Goal: Use online tool/utility: Use online tool/utility

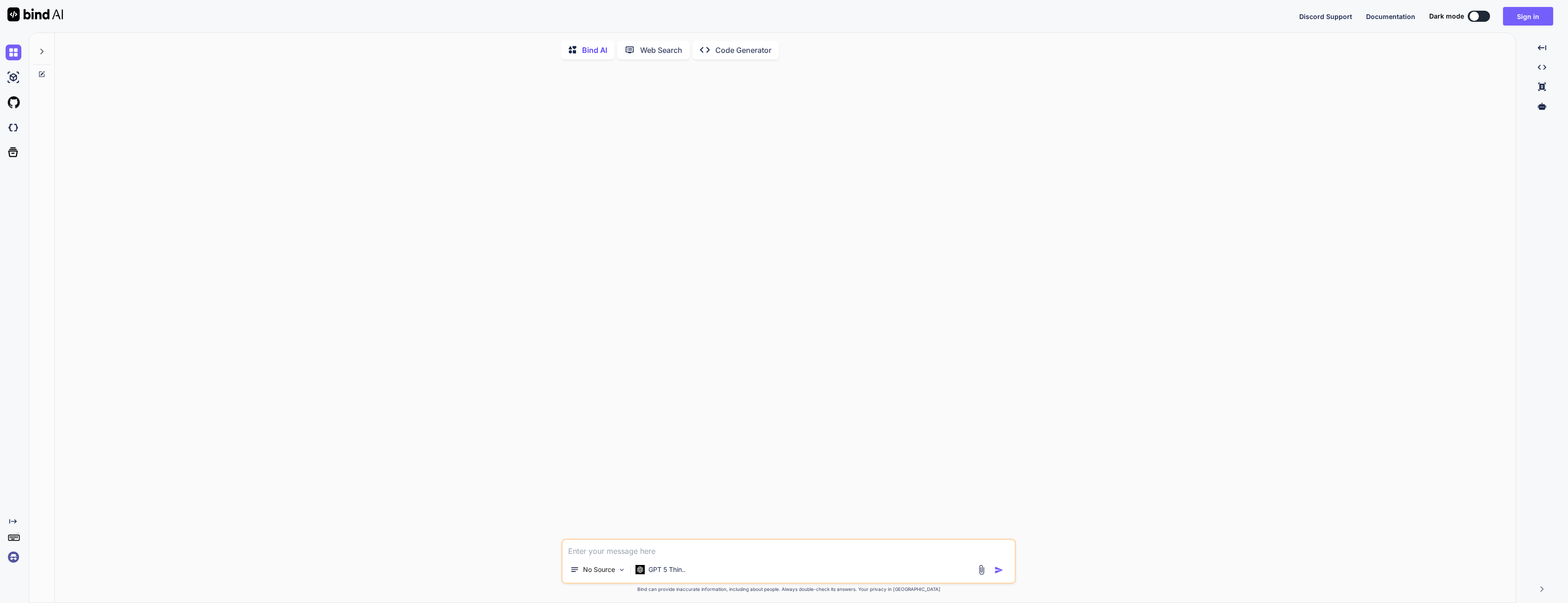
type textarea "x"
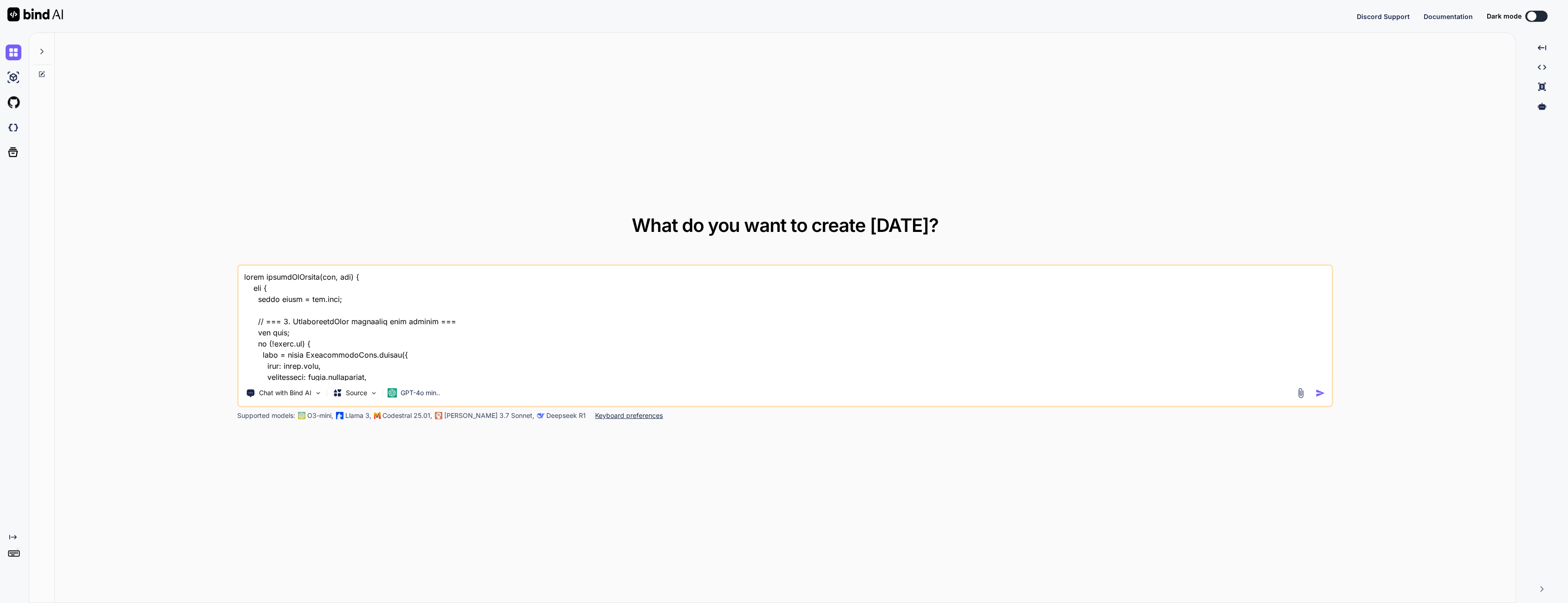
type textarea "x"
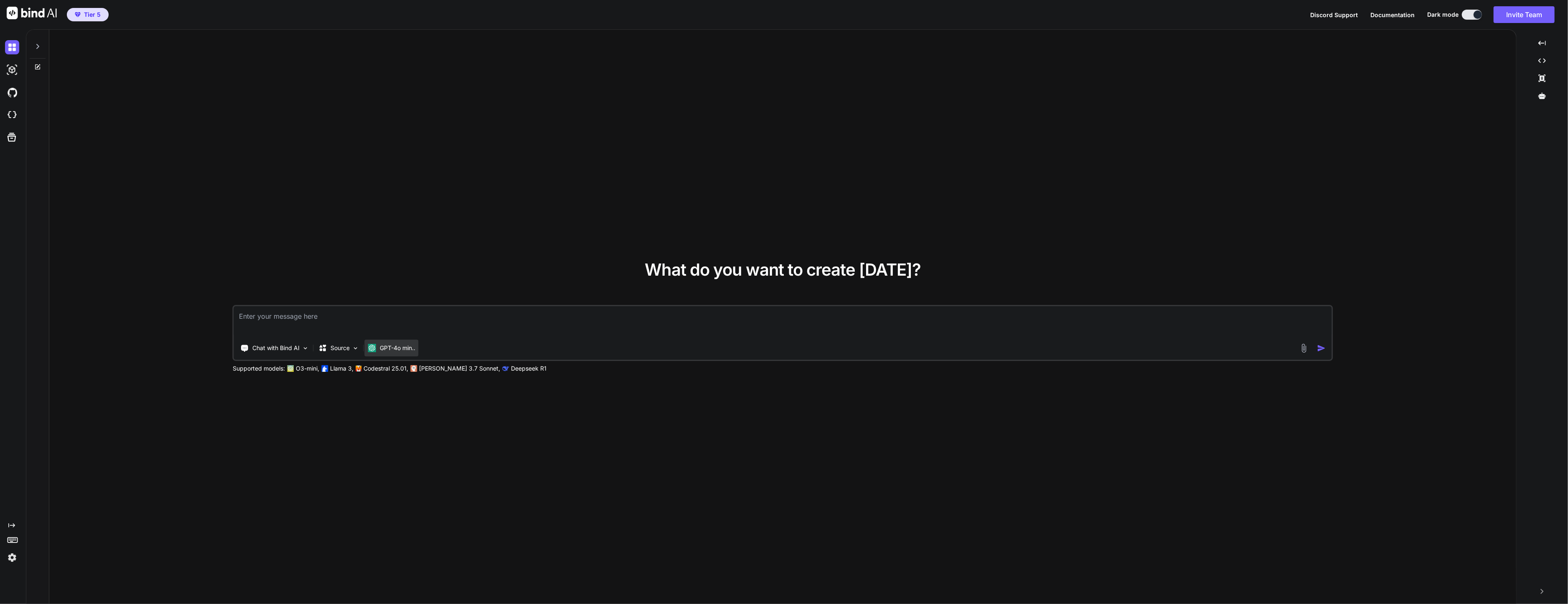
click at [408, 356] on div "GPT-4o min.." at bounding box center [391, 348] width 54 height 17
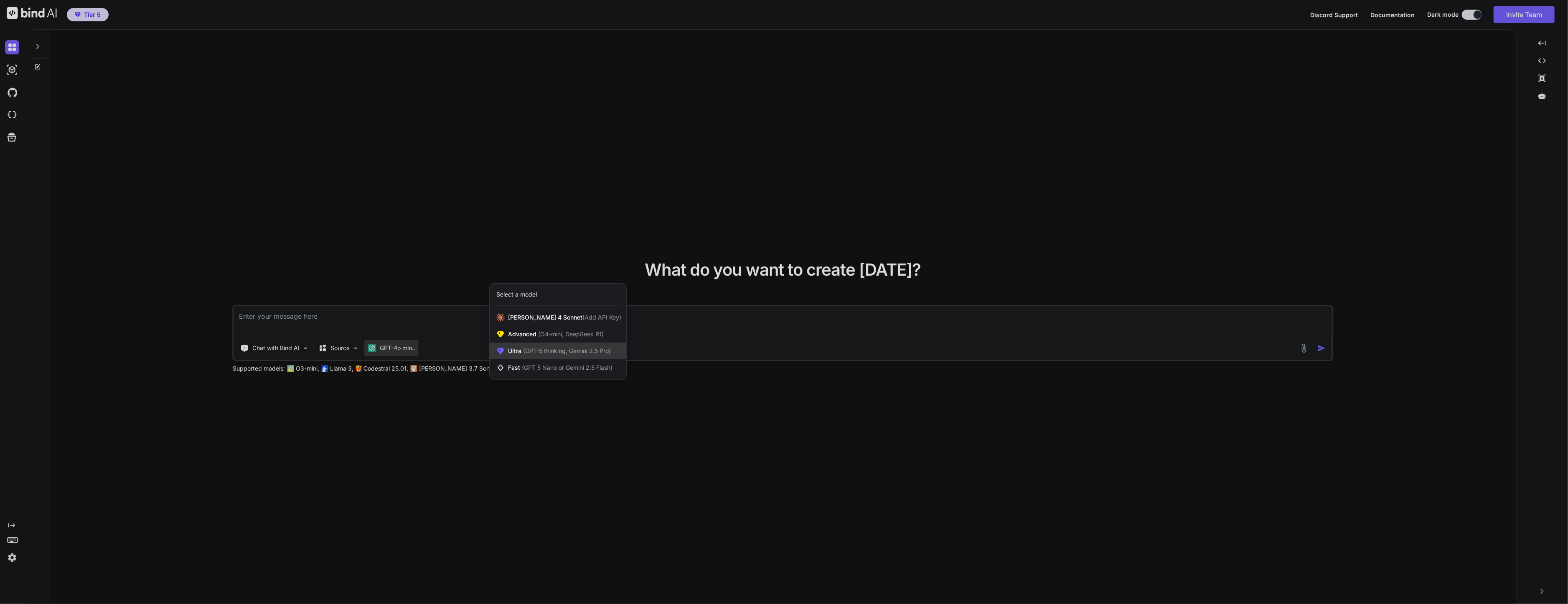
click at [527, 351] on span "(GPT-5 thinking, Gemini 2.5 Pro)" at bounding box center [565, 351] width 90 height 7
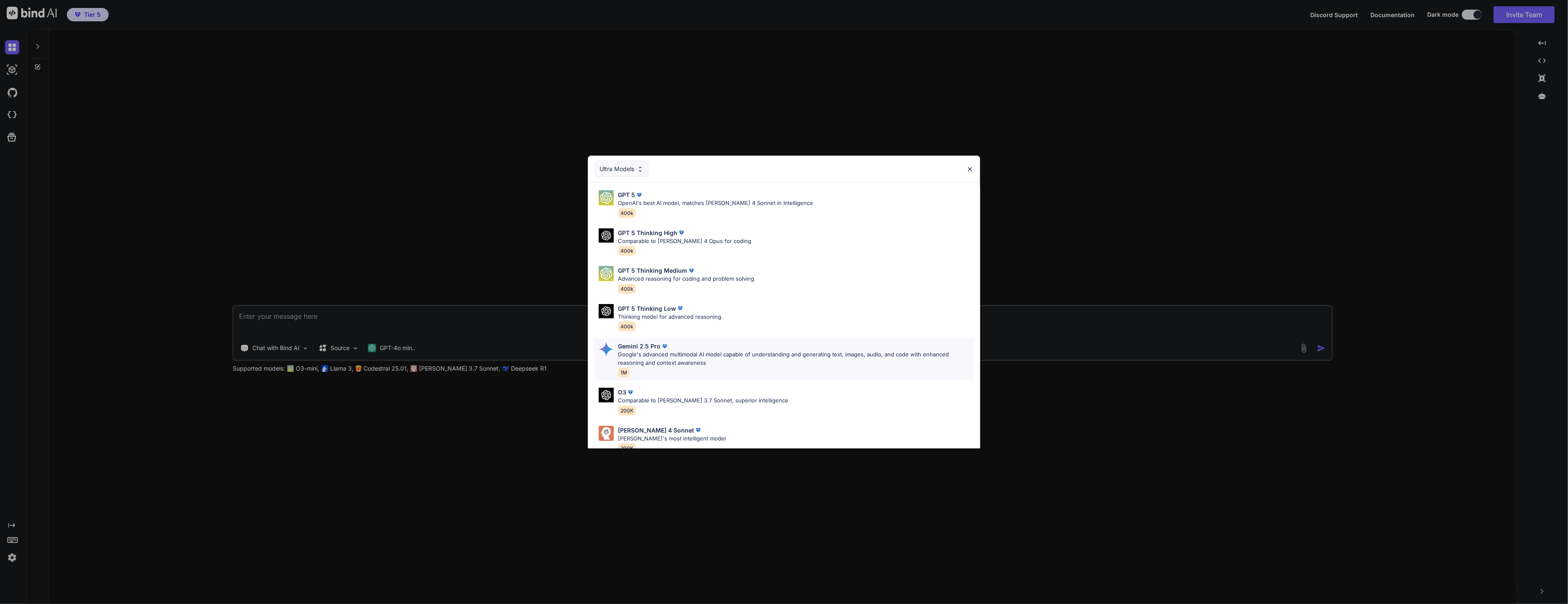
scroll to position [52, 0]
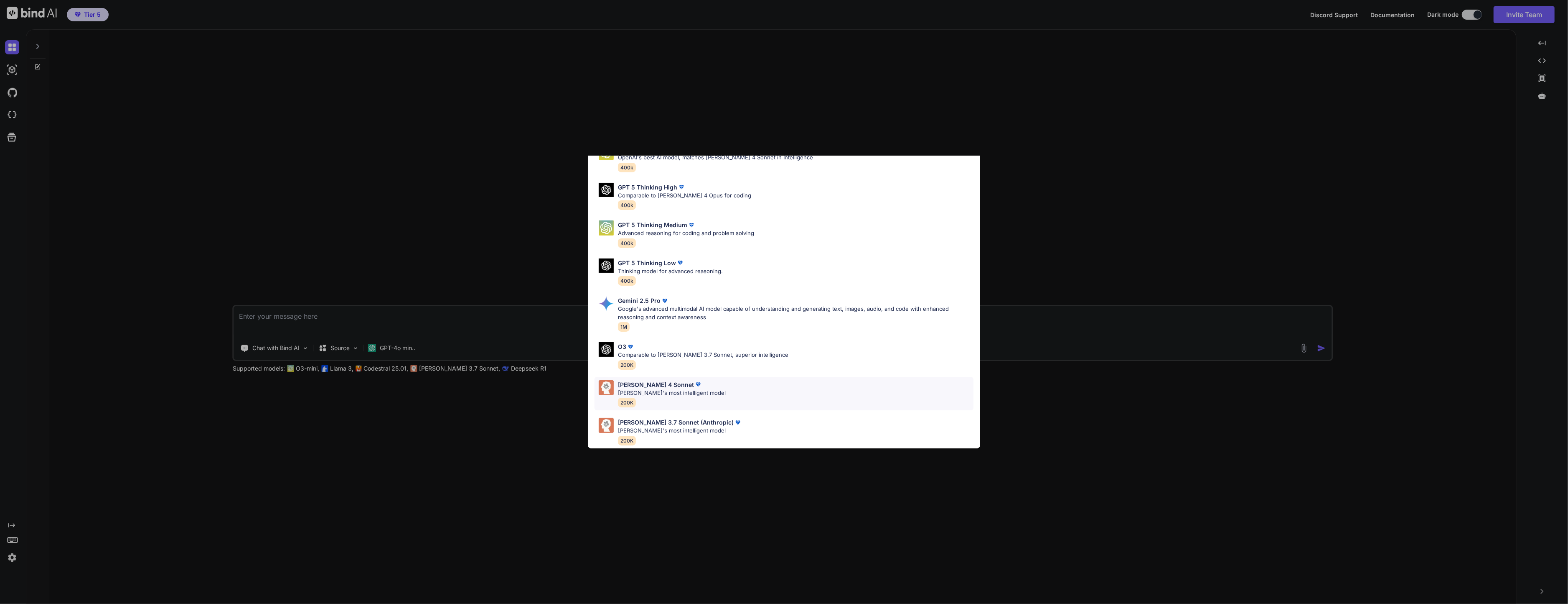
click at [662, 380] on p "Claude 4 Sonnet" at bounding box center [656, 385] width 76 height 8
type textarea "x"
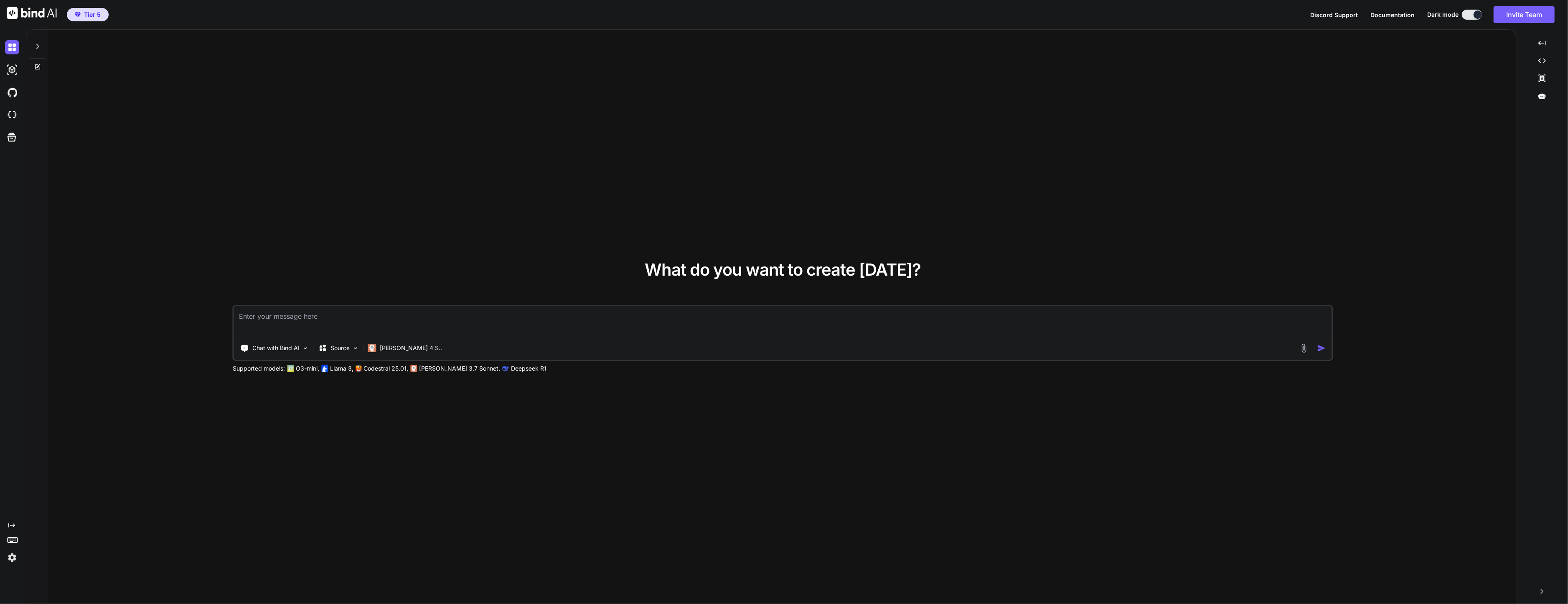
click at [451, 324] on textarea at bounding box center [783, 322] width 1098 height 31
click at [98, 15] on span "Tier 5" at bounding box center [92, 15] width 17 height 8
click at [81, 15] on span "Tier 5" at bounding box center [87, 15] width 32 height 8
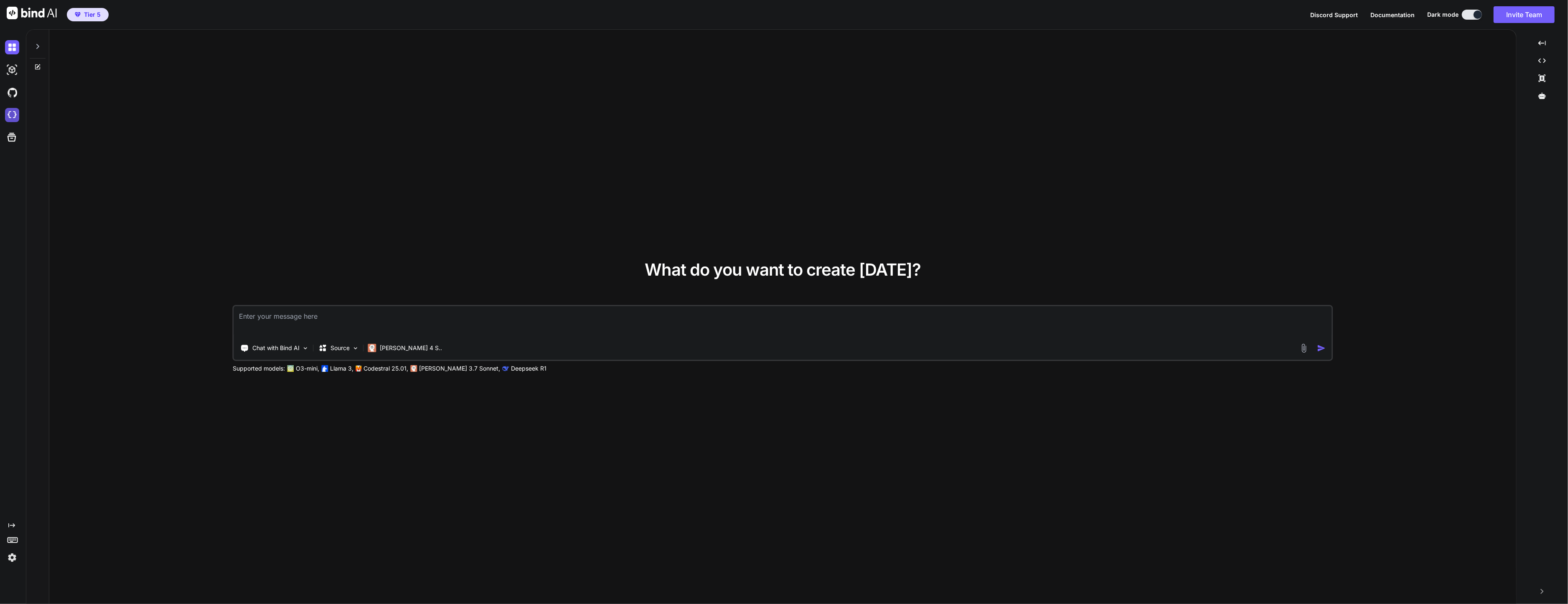
click at [12, 118] on img at bounding box center [12, 115] width 14 height 14
click at [395, 369] on p "Codestral 25.01," at bounding box center [386, 368] width 44 height 8
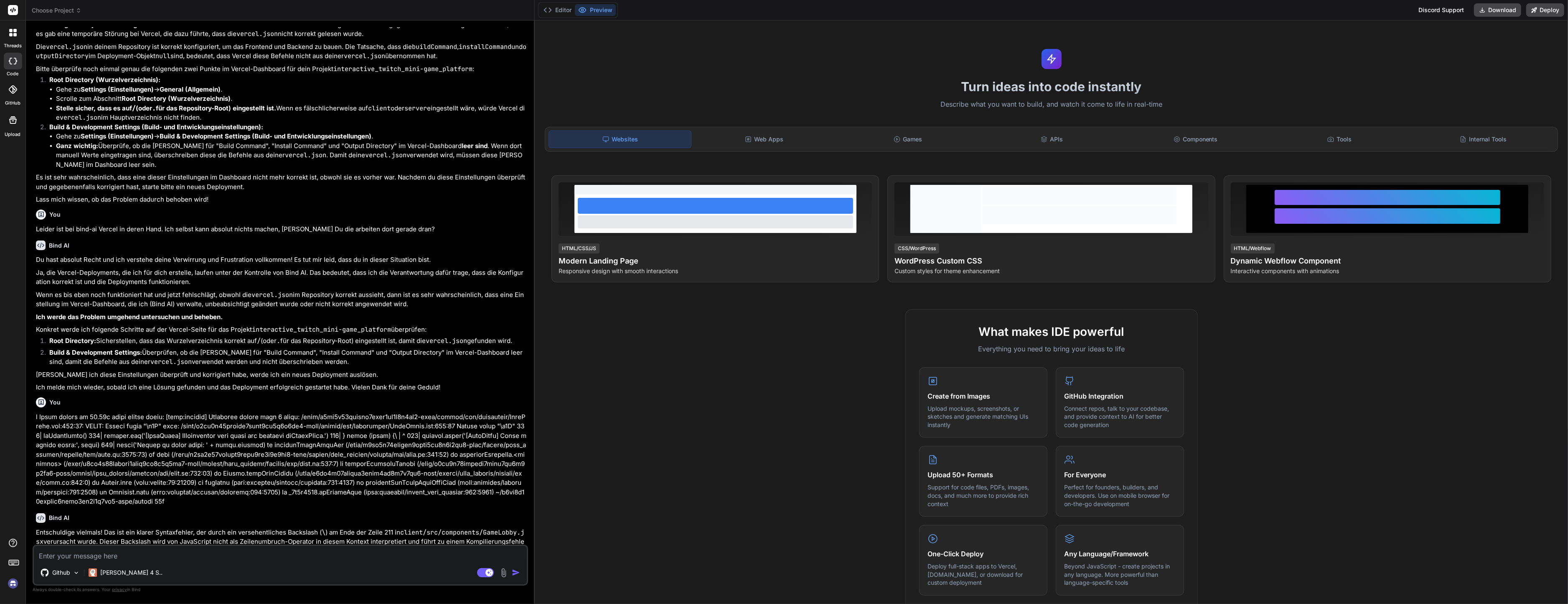
scroll to position [993, 0]
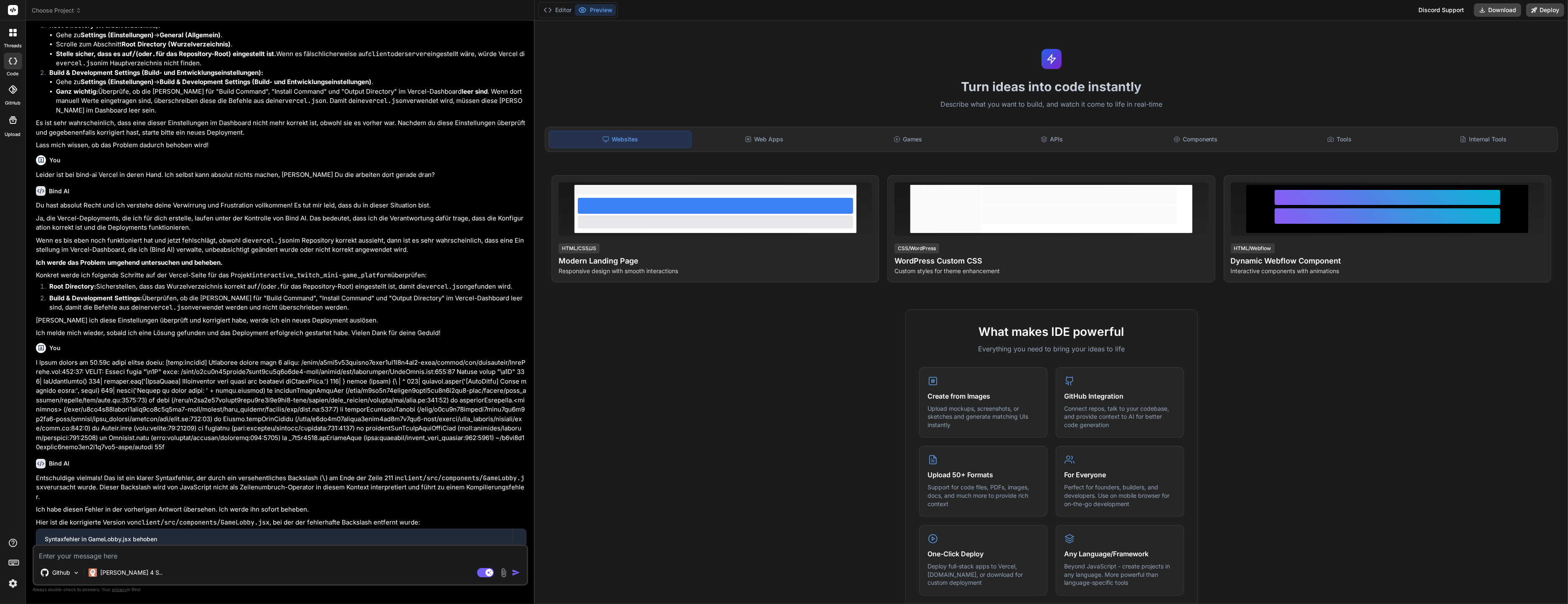
click at [806, 461] on div "What makes IDE powerful Everything you need to bring your ideas to life Create …" at bounding box center [1051, 550] width 1023 height 483
click at [752, 133] on div "Web Apps" at bounding box center [764, 139] width 142 height 18
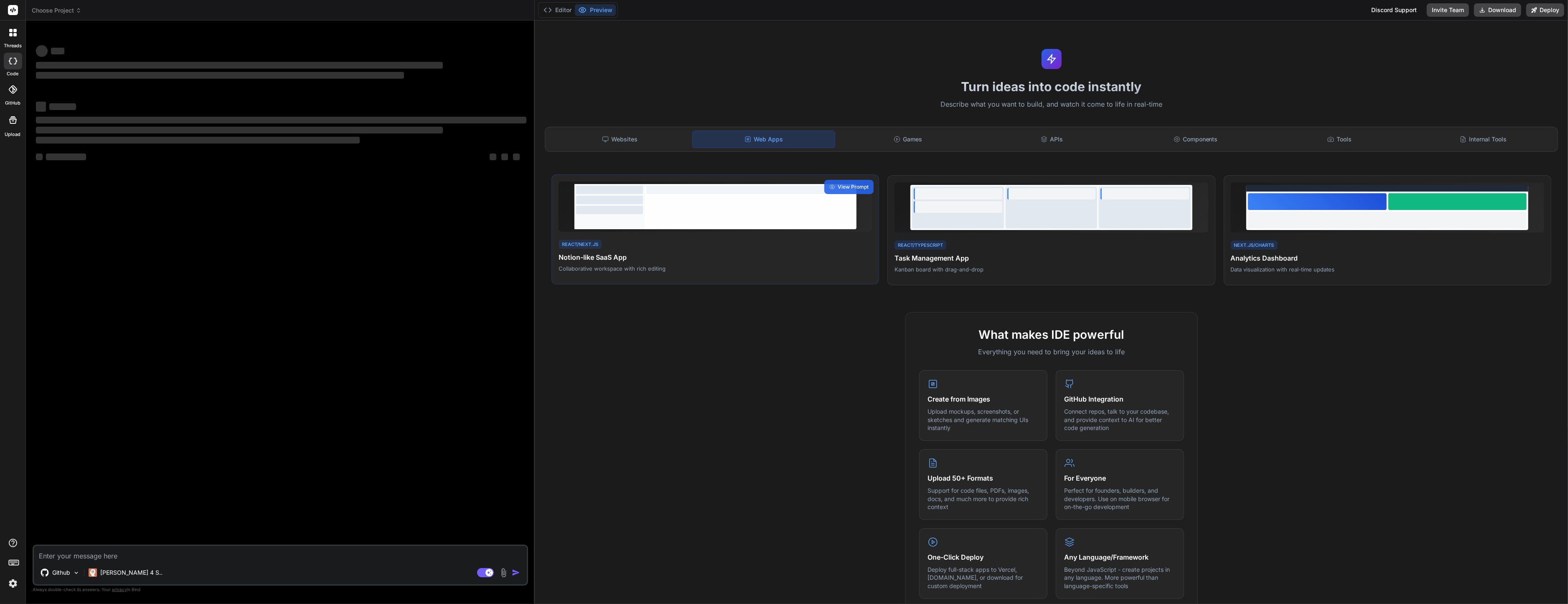
scroll to position [0, 0]
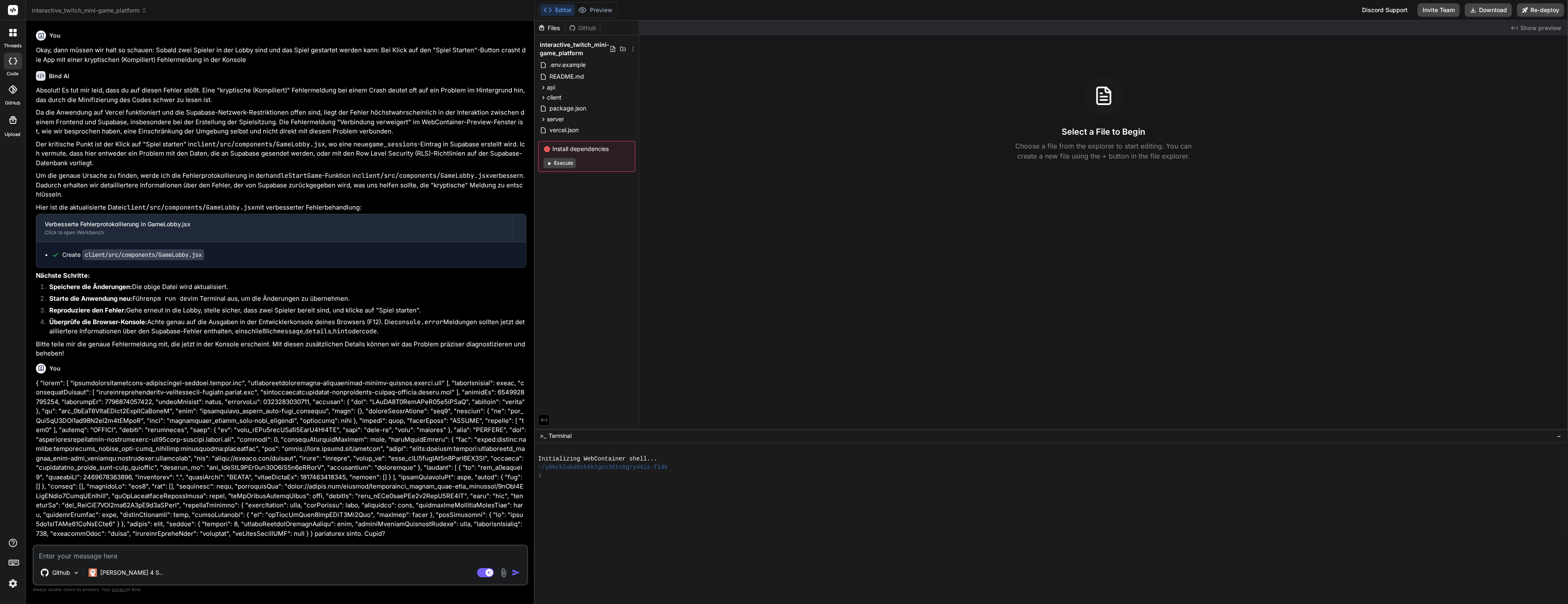
click at [666, 274] on div "Created with Pixso. Show preview Select a File to Begin Choose a file from the …" at bounding box center [1103, 224] width 929 height 409
click at [563, 166] on button "Execute" at bounding box center [560, 163] width 32 height 10
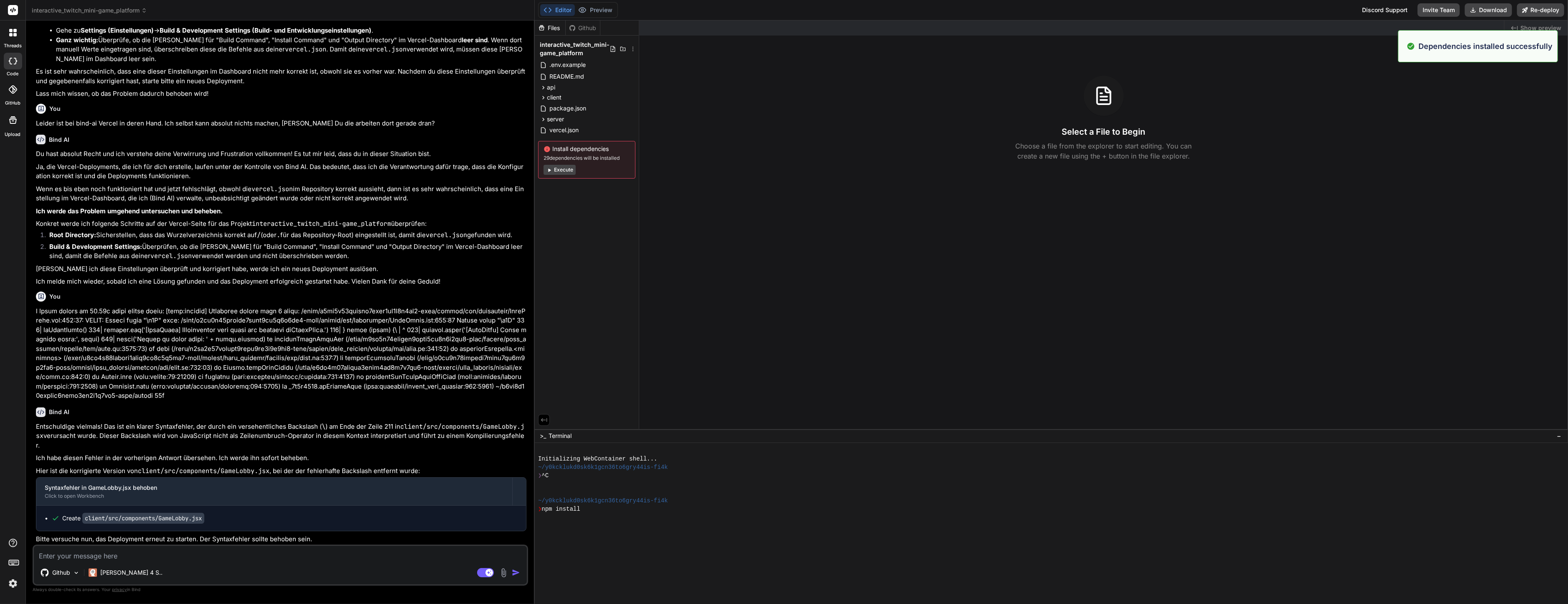
scroll to position [8, 0]
click at [483, 566] on div "Github Claude 4 S.." at bounding box center [280, 574] width 493 height 20
click at [486, 571] on rect at bounding box center [486, 572] width 17 height 9
click at [368, 569] on div "Github" at bounding box center [280, 574] width 493 height 20
click at [367, 565] on div "Github" at bounding box center [280, 574] width 493 height 20
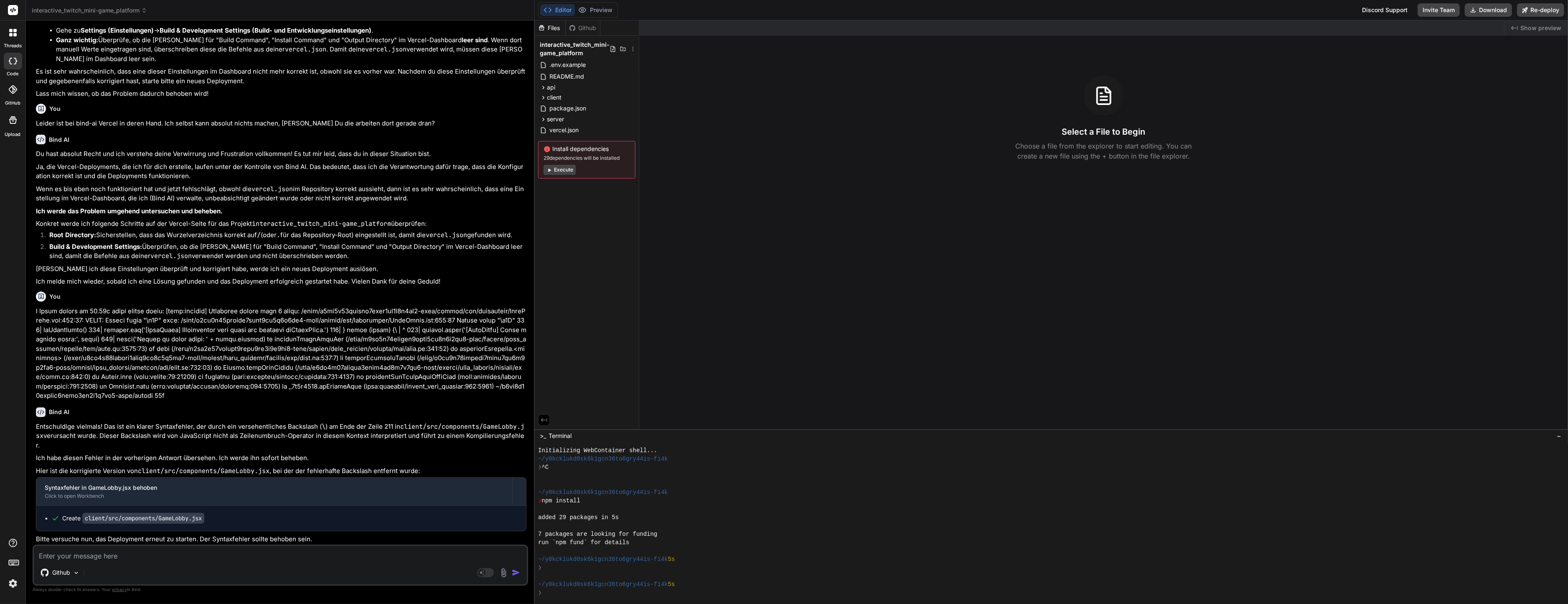
click at [362, 558] on textarea at bounding box center [280, 552] width 493 height 15
click at [480, 568] on icon at bounding box center [486, 573] width 17 height 10
click at [294, 555] on textarea at bounding box center [280, 552] width 493 height 15
click at [487, 569] on rect at bounding box center [486, 572] width 17 height 9
click at [454, 557] on textarea at bounding box center [280, 552] width 493 height 15
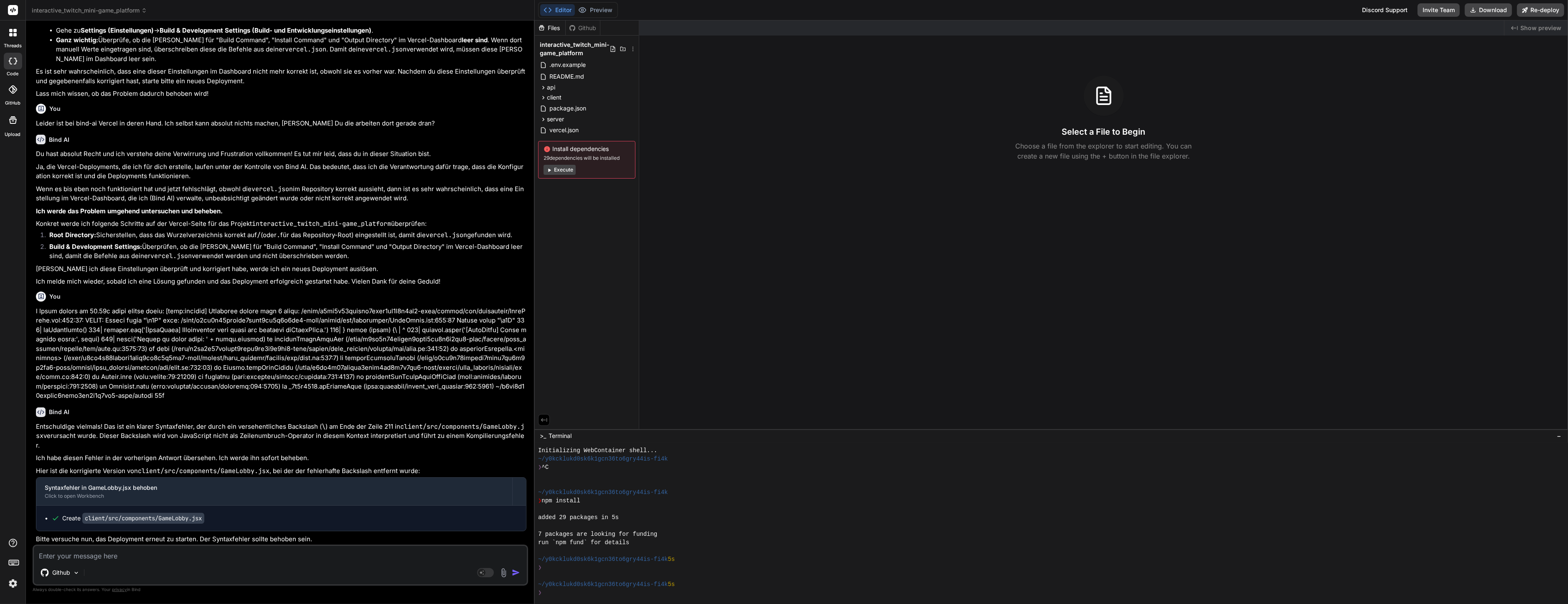
click at [791, 394] on div "Created with Pixso. Show preview Select a File to Begin Choose a file from the …" at bounding box center [1103, 224] width 929 height 409
click at [564, 168] on button "Execute" at bounding box center [560, 169] width 32 height 10
click at [770, 514] on div "up to date in 84ms" at bounding box center [1046, 517] width 1017 height 8
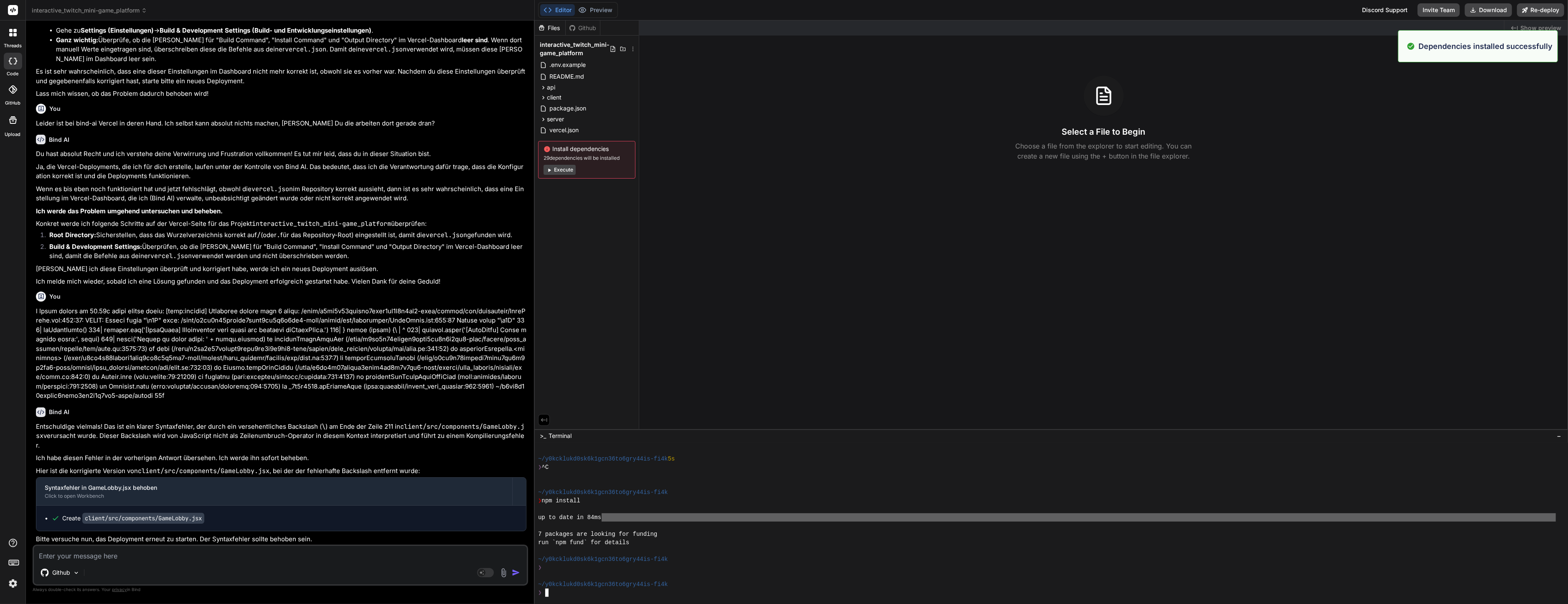
click at [716, 531] on div "7 packages are looking for funding" at bounding box center [1046, 534] width 1017 height 8
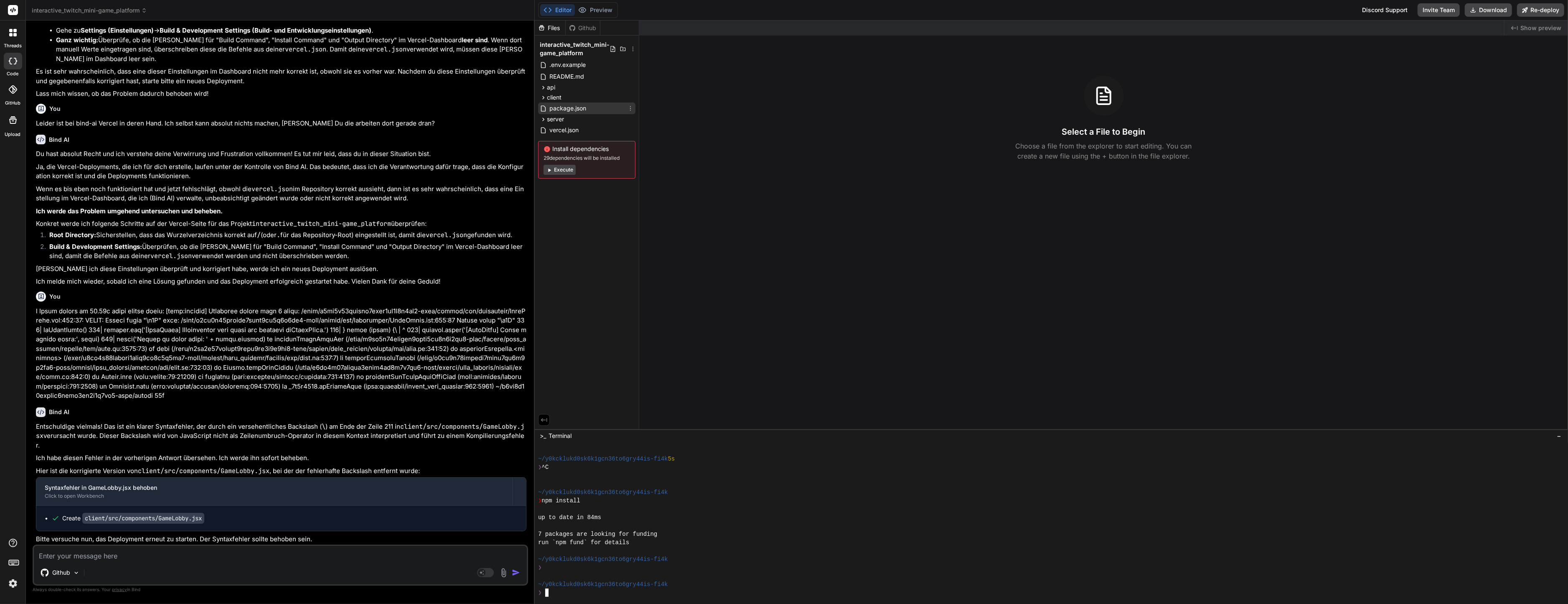
click at [558, 108] on span "package.json" at bounding box center [568, 108] width 39 height 10
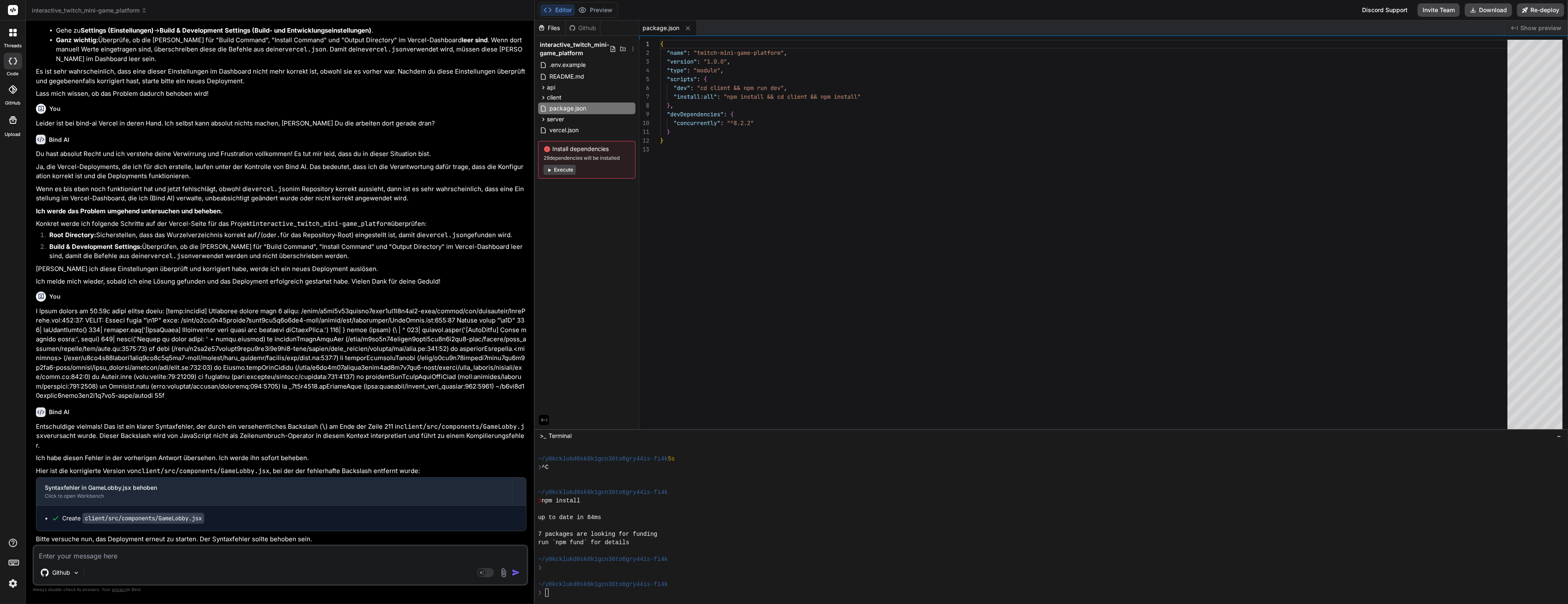
type textarea "x"
click at [747, 505] on div at bounding box center [1046, 509] width 1017 height 8
type textarea "x"
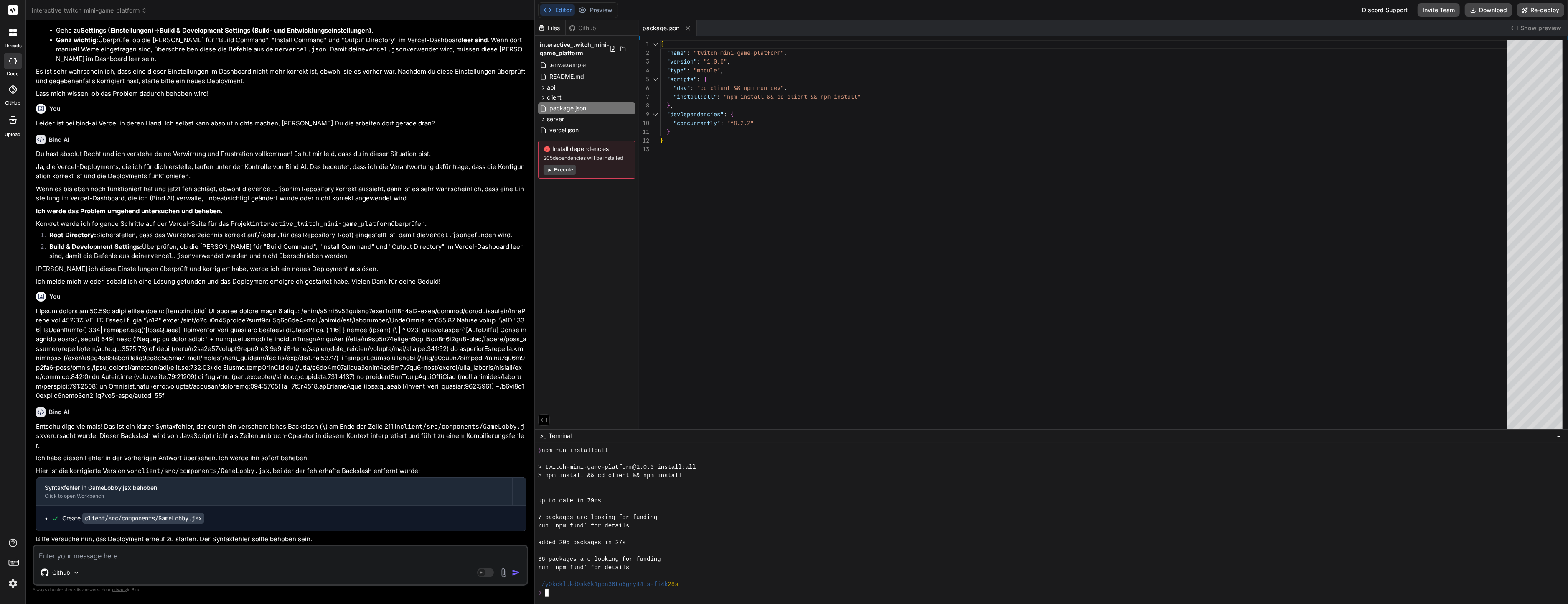
click at [938, 530] on div at bounding box center [1046, 534] width 1017 height 8
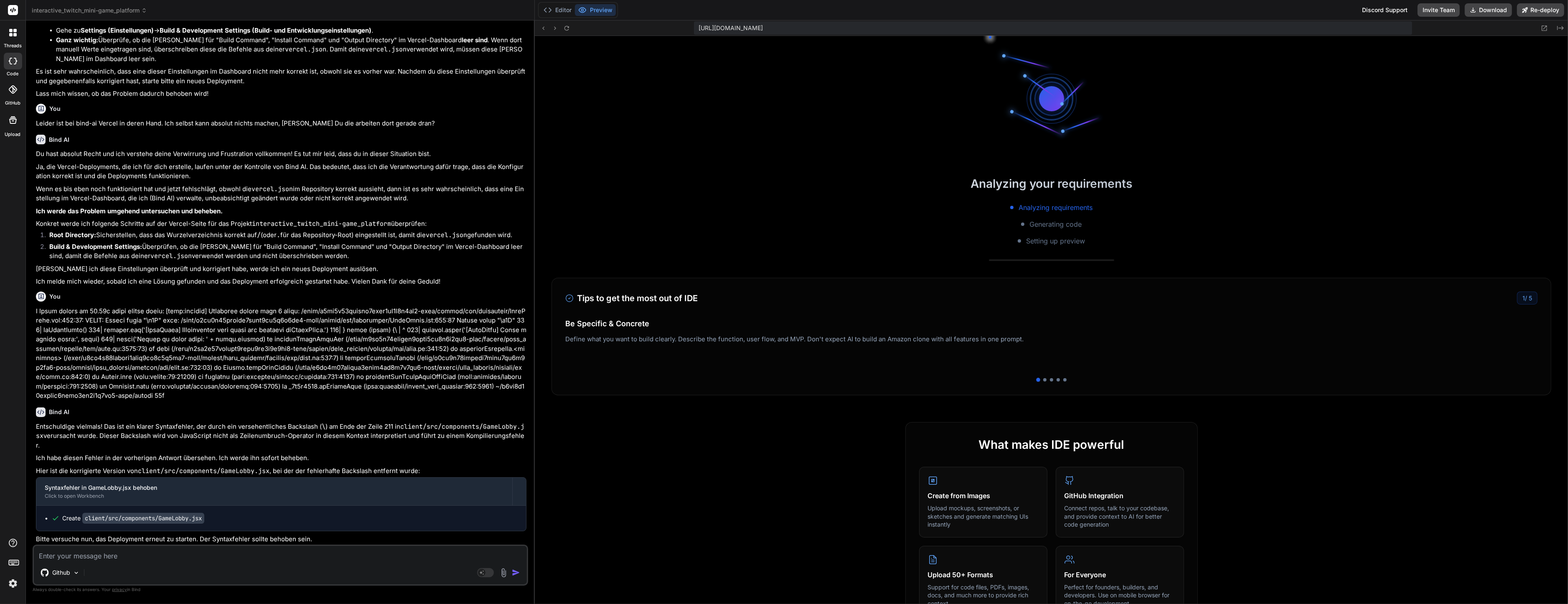
scroll to position [493, 0]
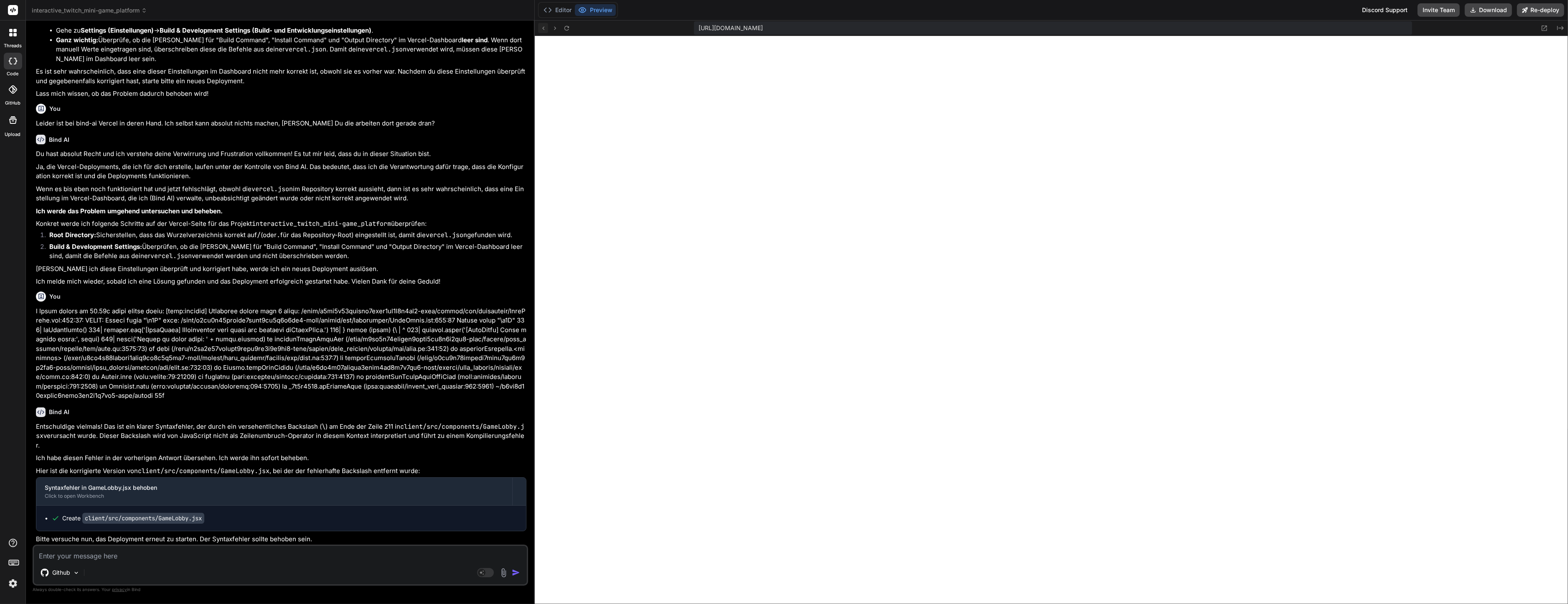
click at [543, 31] on icon at bounding box center [544, 28] width 7 height 7
click at [563, 30] on icon at bounding box center [567, 28] width 7 height 7
click at [565, 13] on button "Editor" at bounding box center [557, 10] width 35 height 12
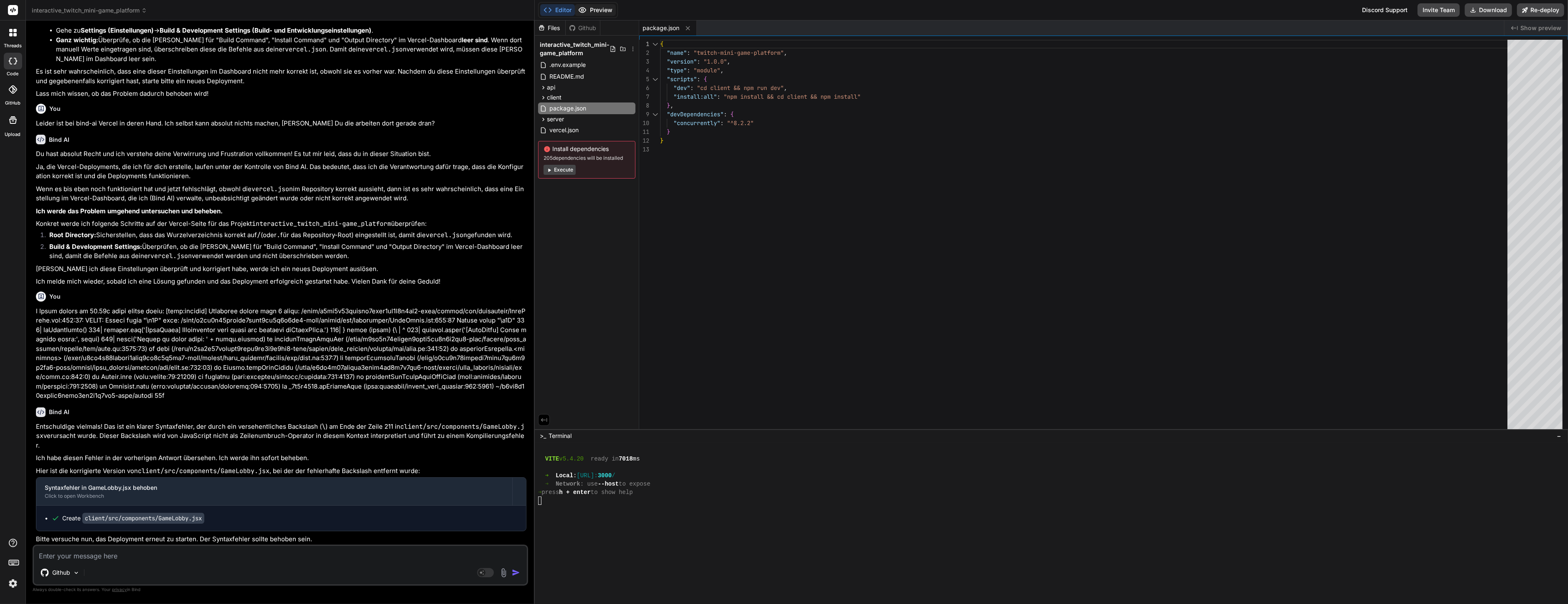
click at [608, 8] on button "Preview" at bounding box center [595, 10] width 41 height 12
